Goal: Information Seeking & Learning: Learn about a topic

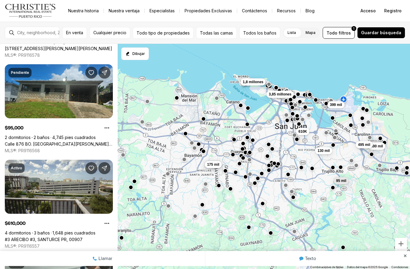
scroll to position [839, 0]
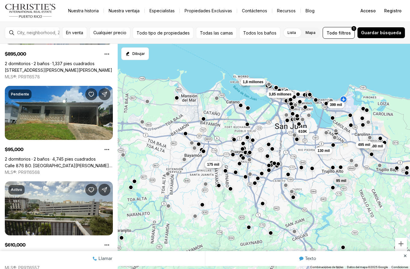
click at [76, 163] on link "Calle 876 BO. [GEOGRAPHIC_DATA][PERSON_NAME][PERSON_NAME], [GEOGRAPHIC_DATA], 0…" at bounding box center [59, 165] width 108 height 5
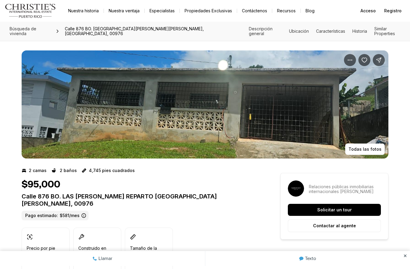
click at [308, 130] on img "Ver galería de imágenes" at bounding box center [205, 104] width 366 height 108
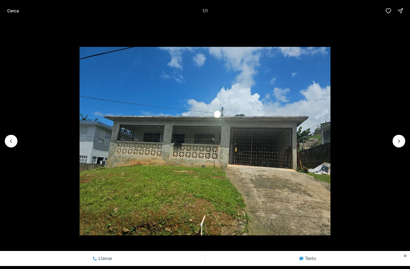
click at [330, 147] on img "1 de 1" at bounding box center [204, 141] width 251 height 188
click at [400, 143] on div at bounding box center [398, 141] width 13 height 13
click at [395, 144] on div at bounding box center [398, 141] width 13 height 13
click at [399, 143] on div at bounding box center [398, 141] width 13 height 13
click at [399, 142] on div at bounding box center [398, 141] width 13 height 13
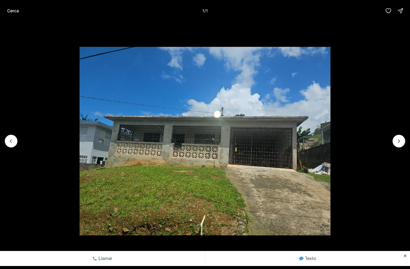
click at [330, 138] on img "1 de 1" at bounding box center [204, 141] width 251 height 188
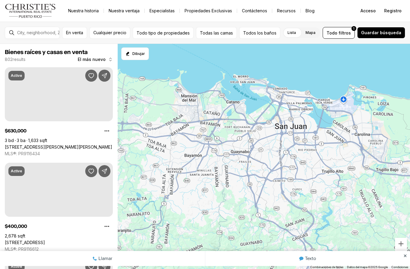
scroll to position [839, 0]
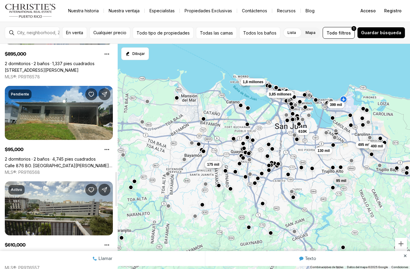
click at [72, 163] on link "Calle 876 BO. [GEOGRAPHIC_DATA][PERSON_NAME][PERSON_NAME], [GEOGRAPHIC_DATA], 0…" at bounding box center [59, 165] width 108 height 5
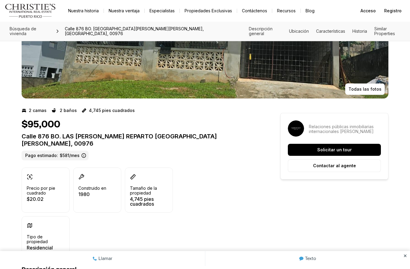
scroll to position [58, 0]
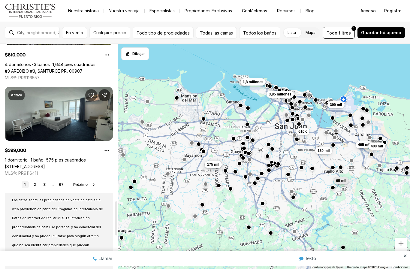
scroll to position [1033, 0]
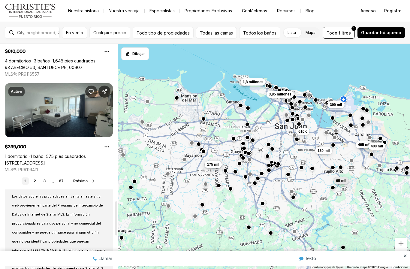
click at [87, 183] on font "Próximo" at bounding box center [80, 181] width 14 height 4
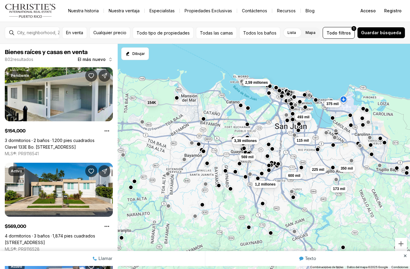
click at [34, 144] on link "Clavel 133E Bo. [STREET_ADDRESS]" at bounding box center [40, 146] width 71 height 5
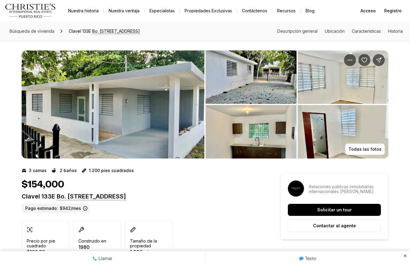
click at [100, 123] on img "Ver galería de imágenes" at bounding box center [113, 104] width 183 height 108
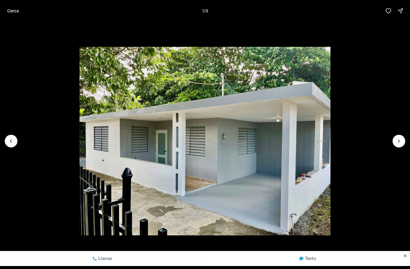
click at [396, 142] on icon "Siguiente diapositiva" at bounding box center [398, 141] width 6 height 6
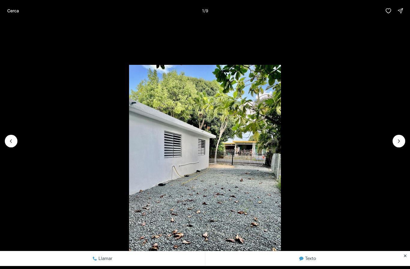
click at [393, 145] on li "2 de 9" at bounding box center [205, 141] width 410 height 239
click at [396, 142] on icon "Next slide" at bounding box center [398, 141] width 6 height 6
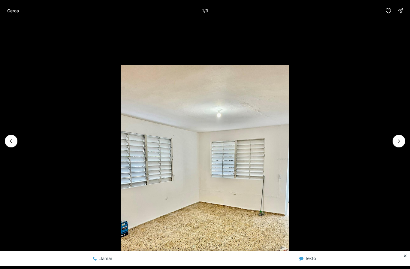
click at [396, 142] on icon "Next slide" at bounding box center [398, 141] width 6 height 6
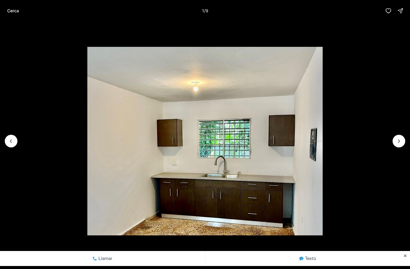
click at [396, 143] on icon "Next slide" at bounding box center [398, 141] width 6 height 6
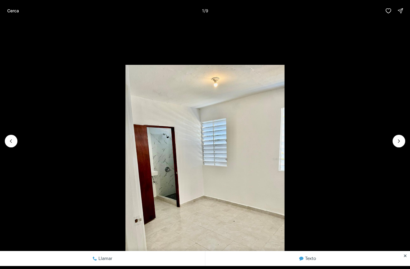
click at [393, 143] on button "Next slide" at bounding box center [398, 141] width 13 height 13
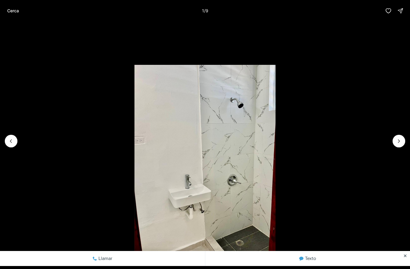
click at [393, 144] on button "Next slide" at bounding box center [398, 141] width 13 height 13
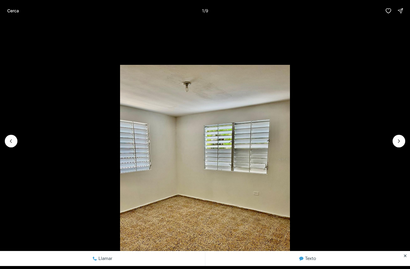
click at [11, 144] on icon "Previous slide" at bounding box center [11, 141] width 6 height 6
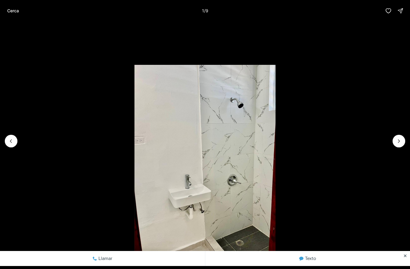
click at [16, 149] on li "6 de 9" at bounding box center [205, 141] width 410 height 239
click at [21, 151] on li "6 de 9" at bounding box center [205, 141] width 410 height 239
click at [8, 140] on icon "Previous slide" at bounding box center [11, 141] width 6 height 6
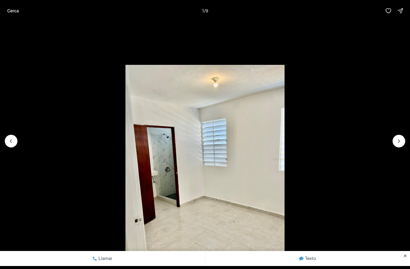
click at [10, 142] on icon "Previous slide" at bounding box center [11, 141] width 6 height 6
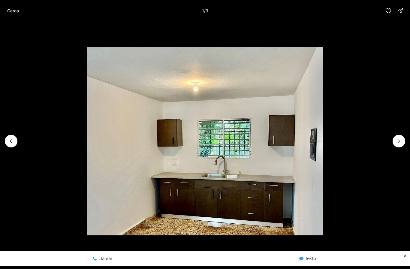
click at [87, 148] on img "4 de 9" at bounding box center [204, 141] width 235 height 188
click at [9, 139] on icon "Previous slide" at bounding box center [11, 141] width 6 height 6
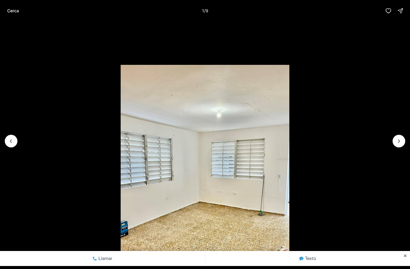
click at [10, 141] on icon "Previous slide" at bounding box center [11, 141] width 6 height 6
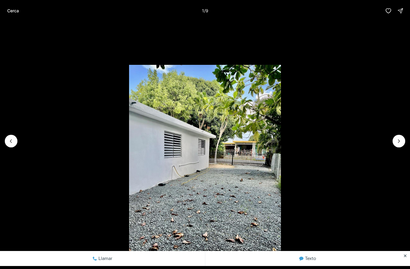
click at [395, 141] on icon "Next slide" at bounding box center [398, 141] width 6 height 6
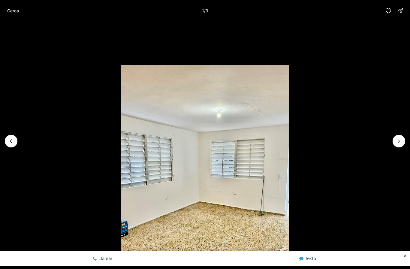
click at [394, 143] on button "Next slide" at bounding box center [398, 141] width 13 height 13
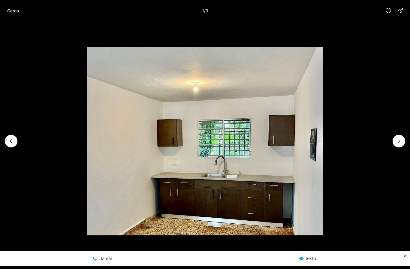
click at [393, 143] on button "Next slide" at bounding box center [398, 141] width 13 height 13
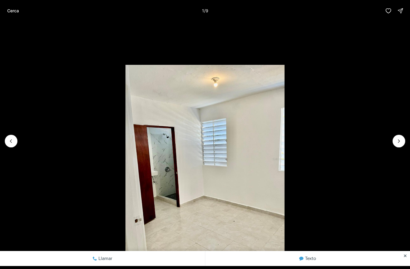
click at [391, 150] on li "5 de 9" at bounding box center [205, 141] width 410 height 239
click at [396, 142] on icon "Next slide" at bounding box center [398, 141] width 6 height 6
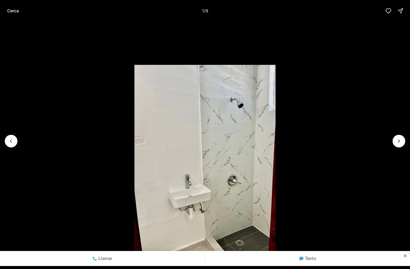
click at [393, 145] on li "6 de 9" at bounding box center [205, 141] width 410 height 239
click at [399, 141] on icon "Next slide" at bounding box center [398, 140] width 1 height 3
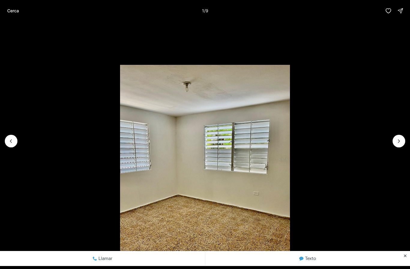
click at [13, 15] on button "Cerca" at bounding box center [13, 11] width 19 height 12
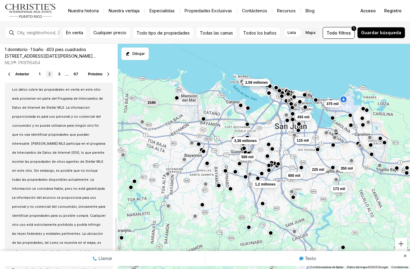
scroll to position [1141, 0]
